Goal: Navigation & Orientation: Find specific page/section

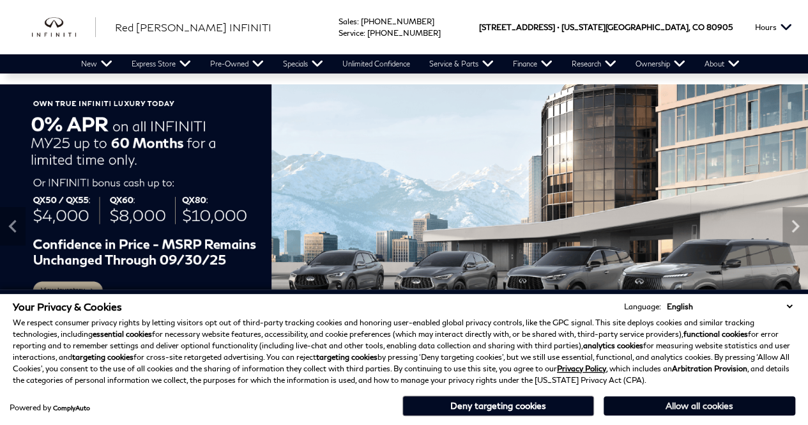
click at [684, 407] on button "Allow all cookies" at bounding box center [700, 405] width 192 height 19
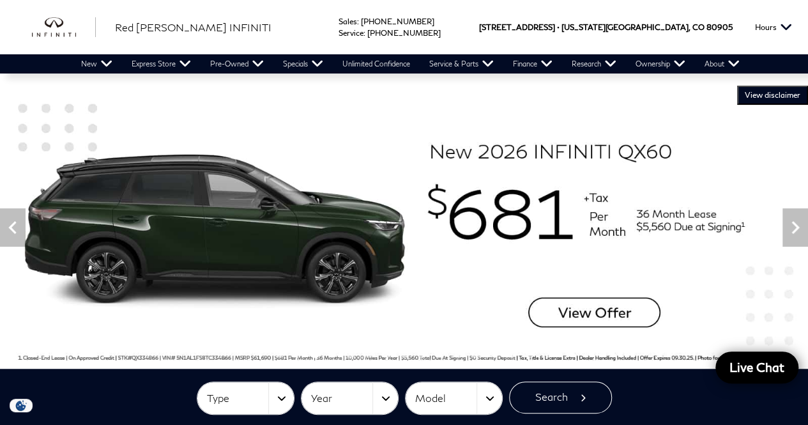
click at [670, 97] on img at bounding box center [404, 227] width 808 height 283
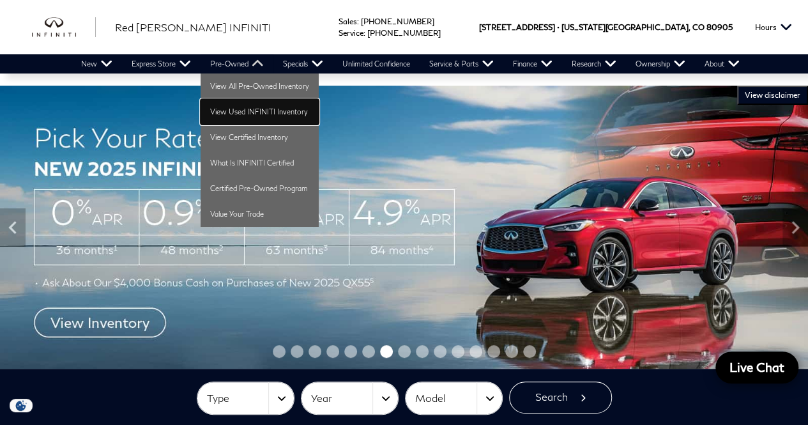
click at [245, 114] on link "View Used INFINITI Inventory" at bounding box center [260, 112] width 118 height 26
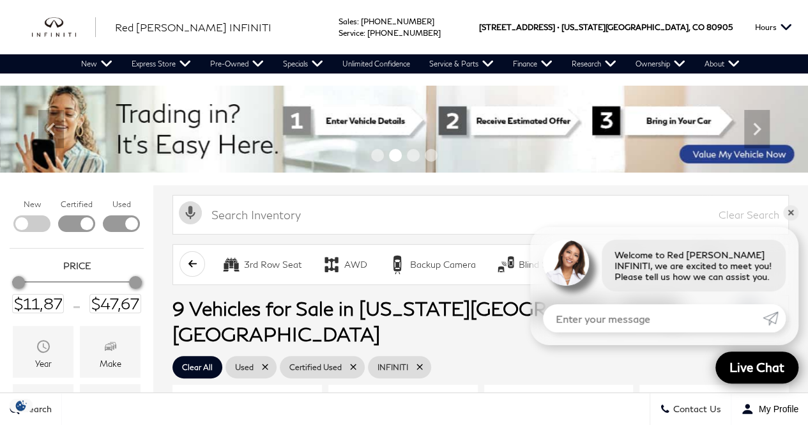
click at [357, 39] on div "Sales : Call sales Phone Number 719-215-8318 Service : Call service Phone Numbe…" at bounding box center [404, 27] width 808 height 54
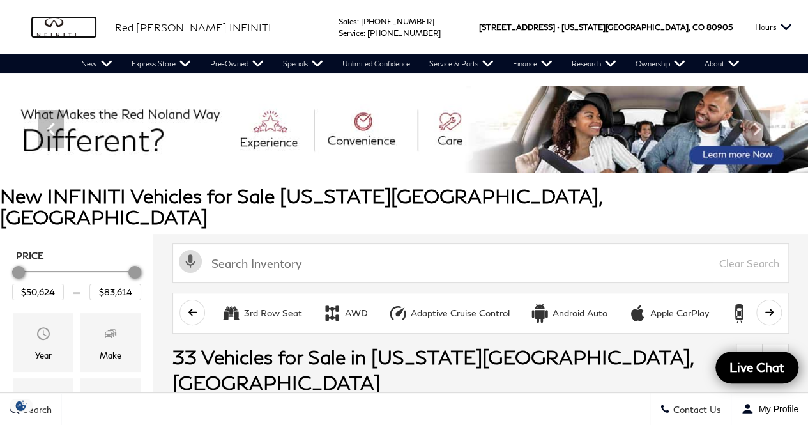
click at [55, 35] on img "infiniti" at bounding box center [64, 27] width 64 height 20
